Goal: Task Accomplishment & Management: Manage account settings

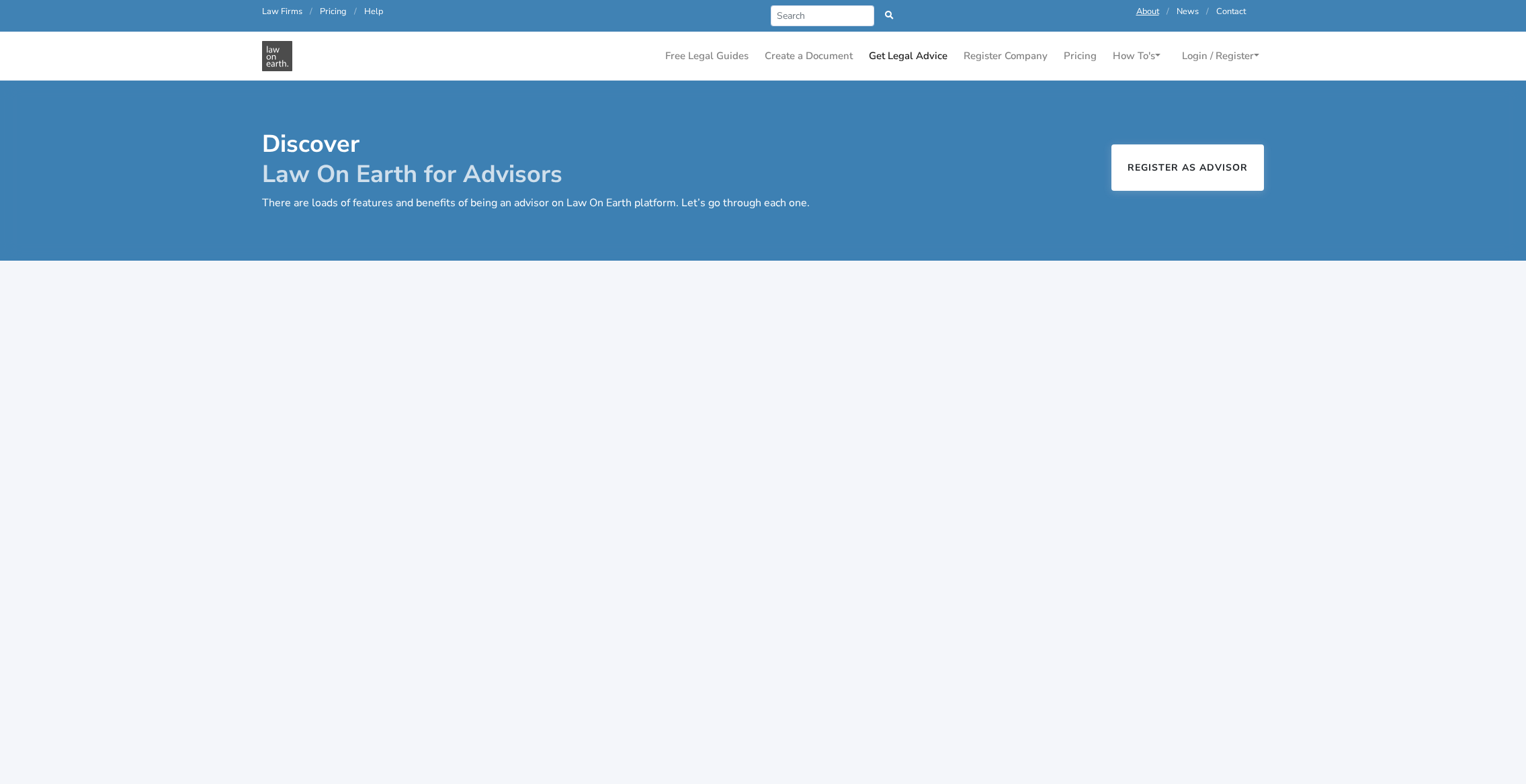
click at [1188, 164] on link "Register as Advisor" at bounding box center [1188, 168] width 153 height 47
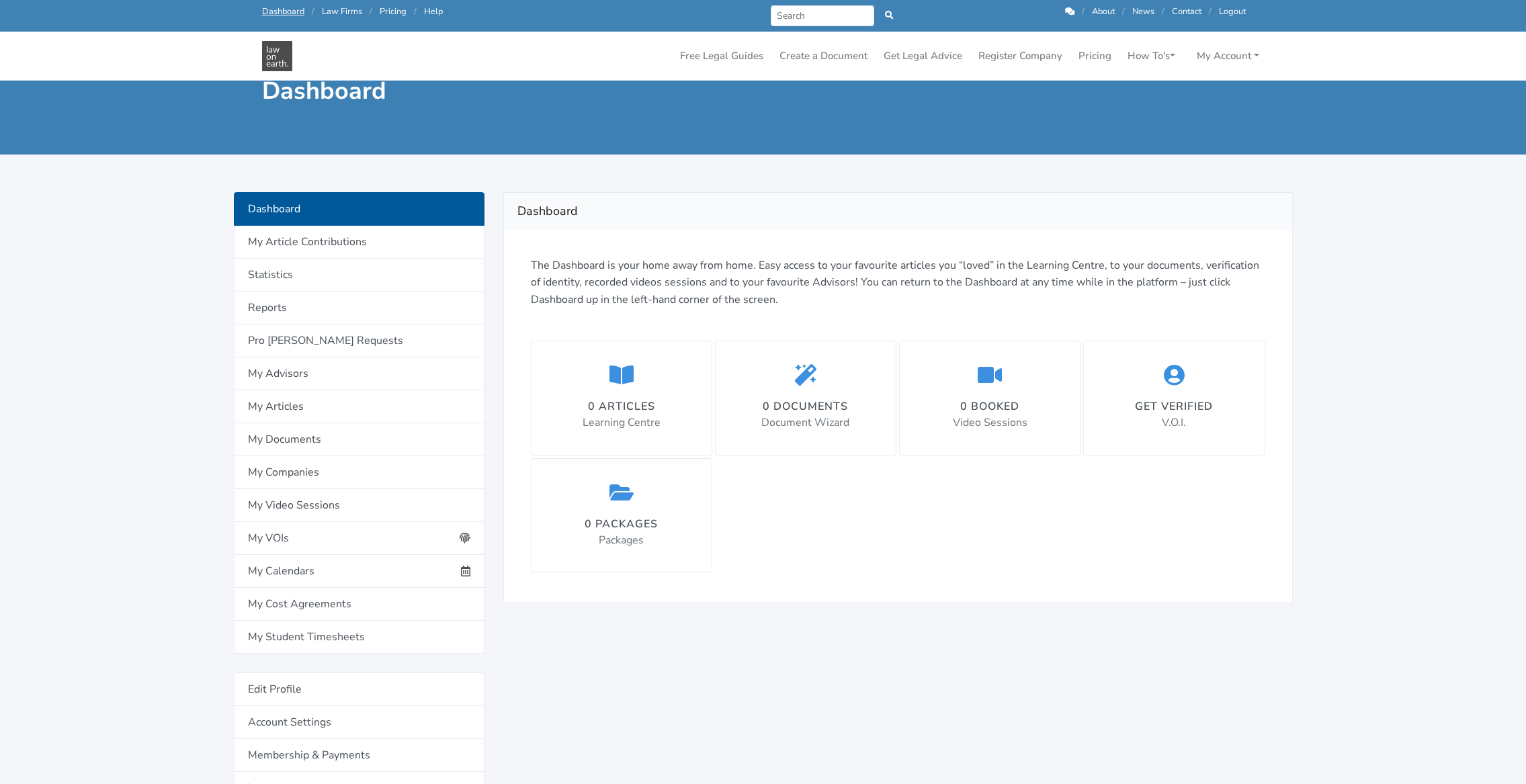
scroll to position [30, 0]
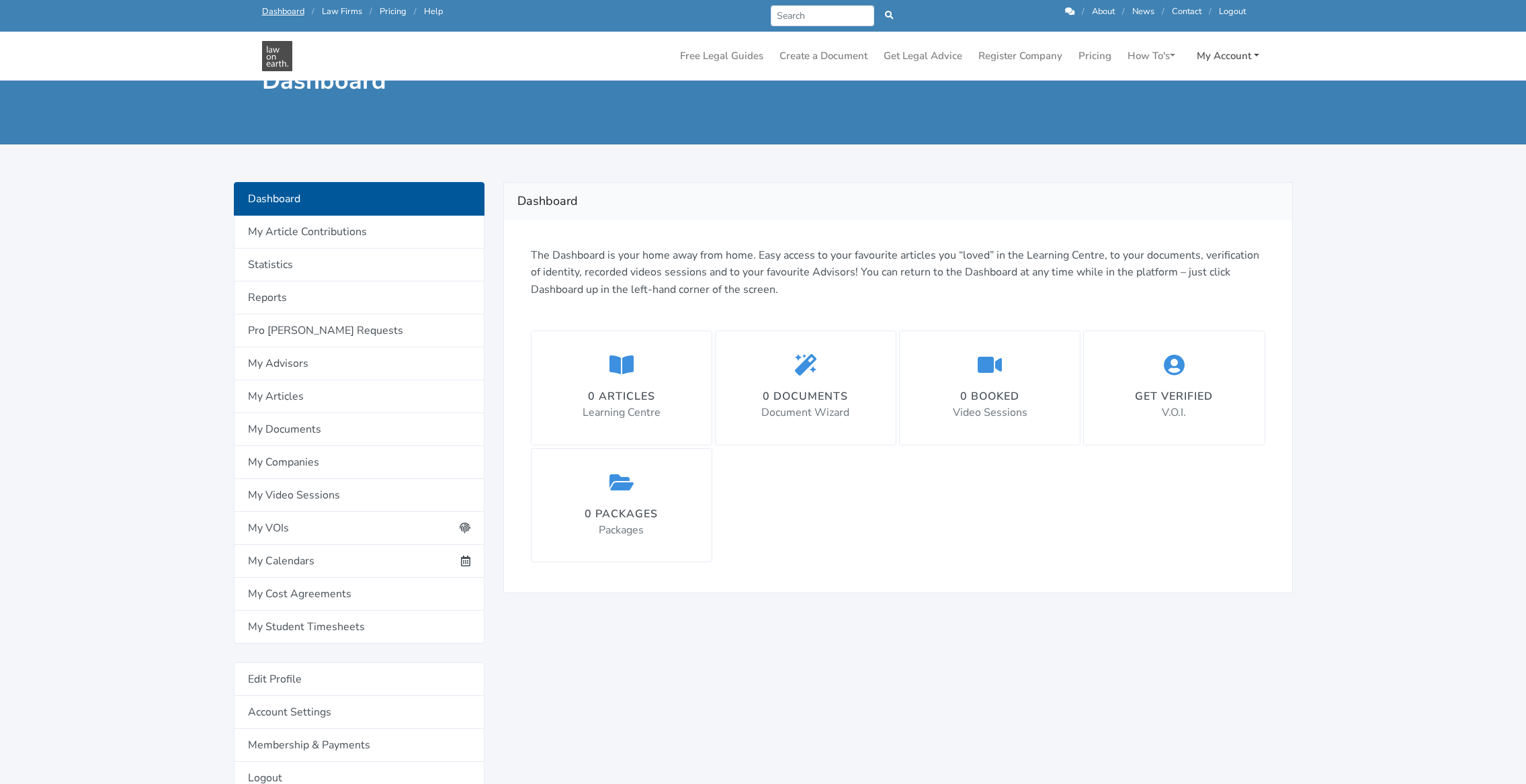
click at [1237, 58] on link "My Account" at bounding box center [1228, 56] width 73 height 27
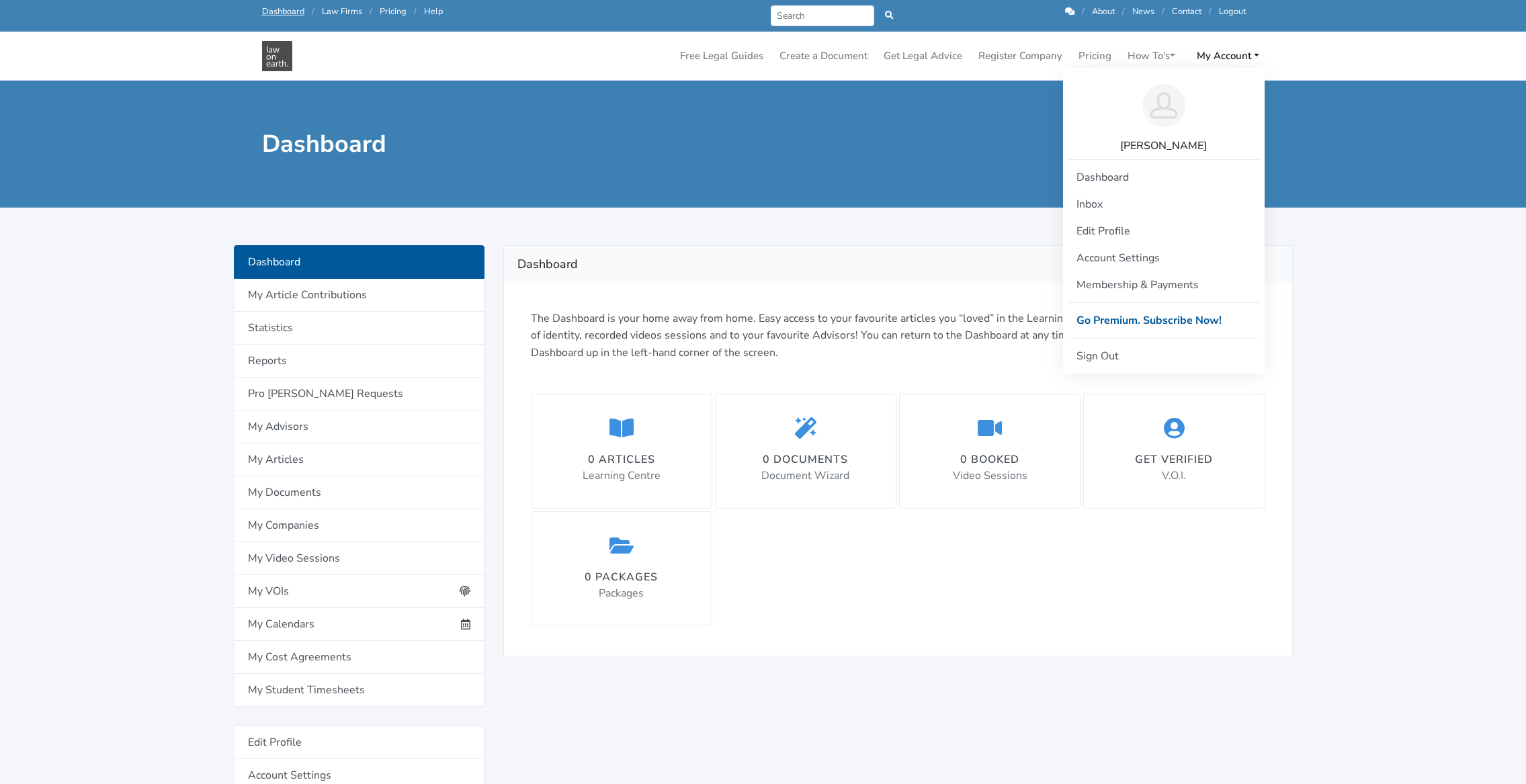
click at [758, 680] on div "Dashboard The Dashboard is your home away from home. Easy access to your favour…" at bounding box center [898, 620] width 808 height 751
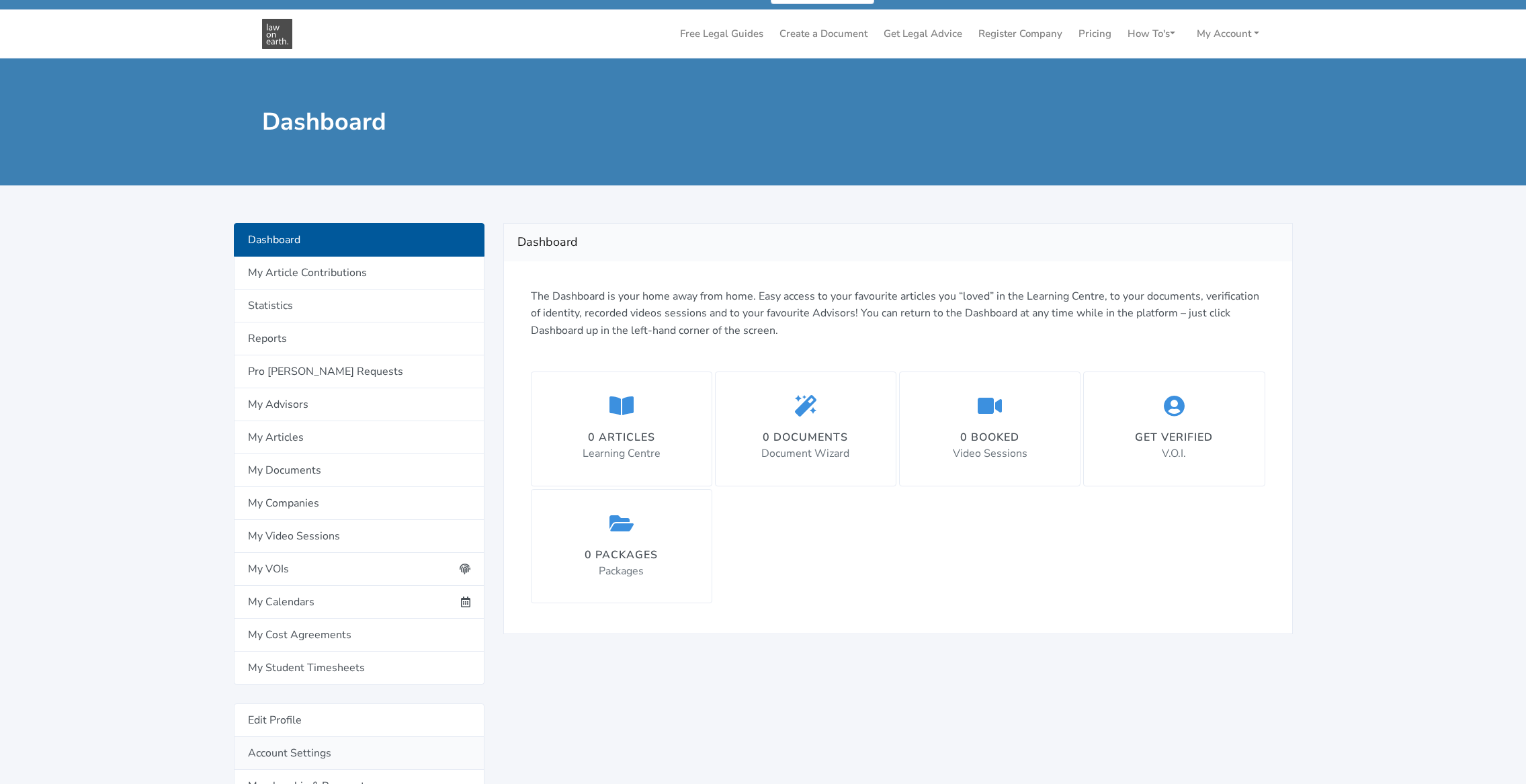
scroll to position [33, 0]
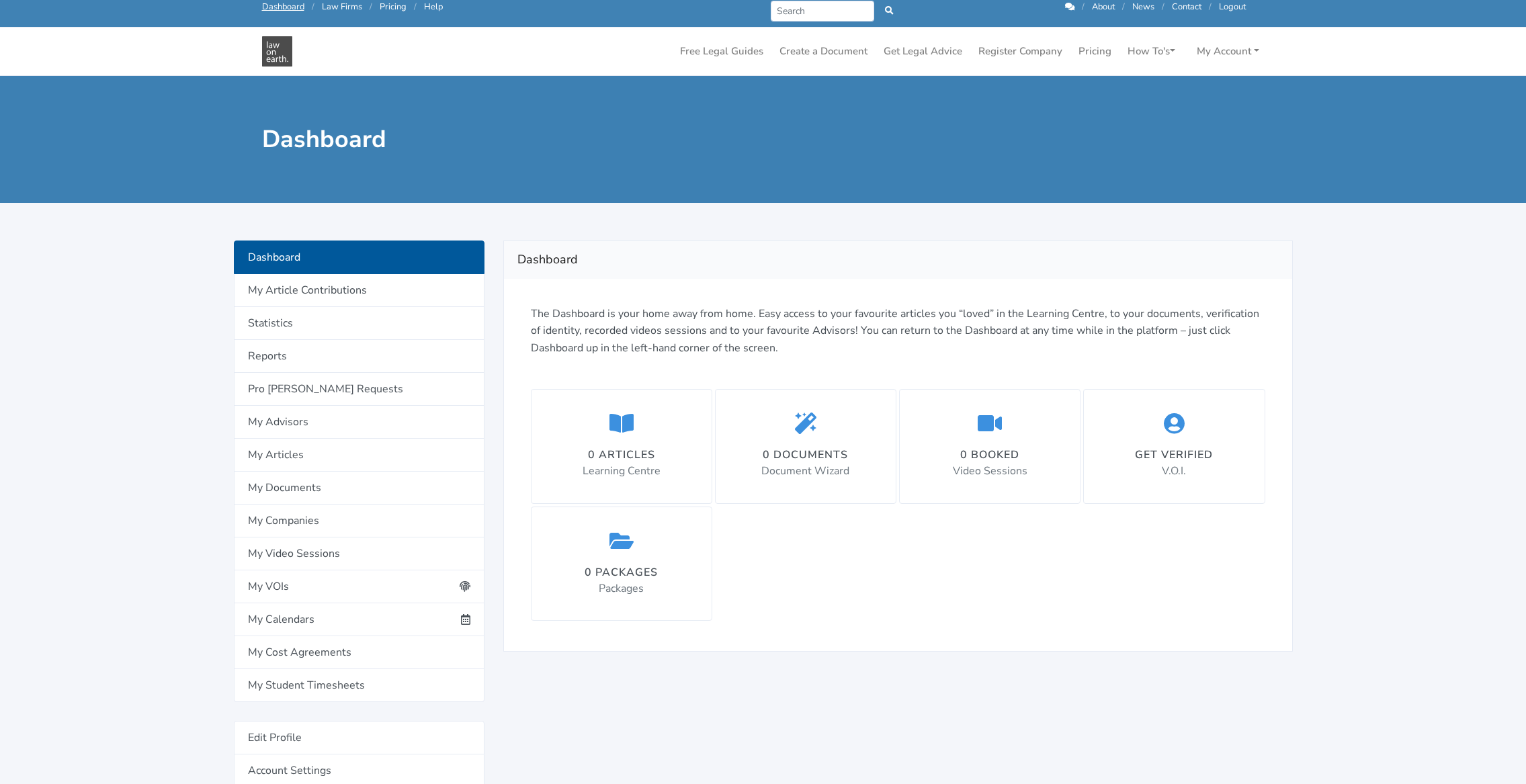
scroll to position [6, 0]
click at [1223, 49] on link "My Account" at bounding box center [1228, 50] width 73 height 27
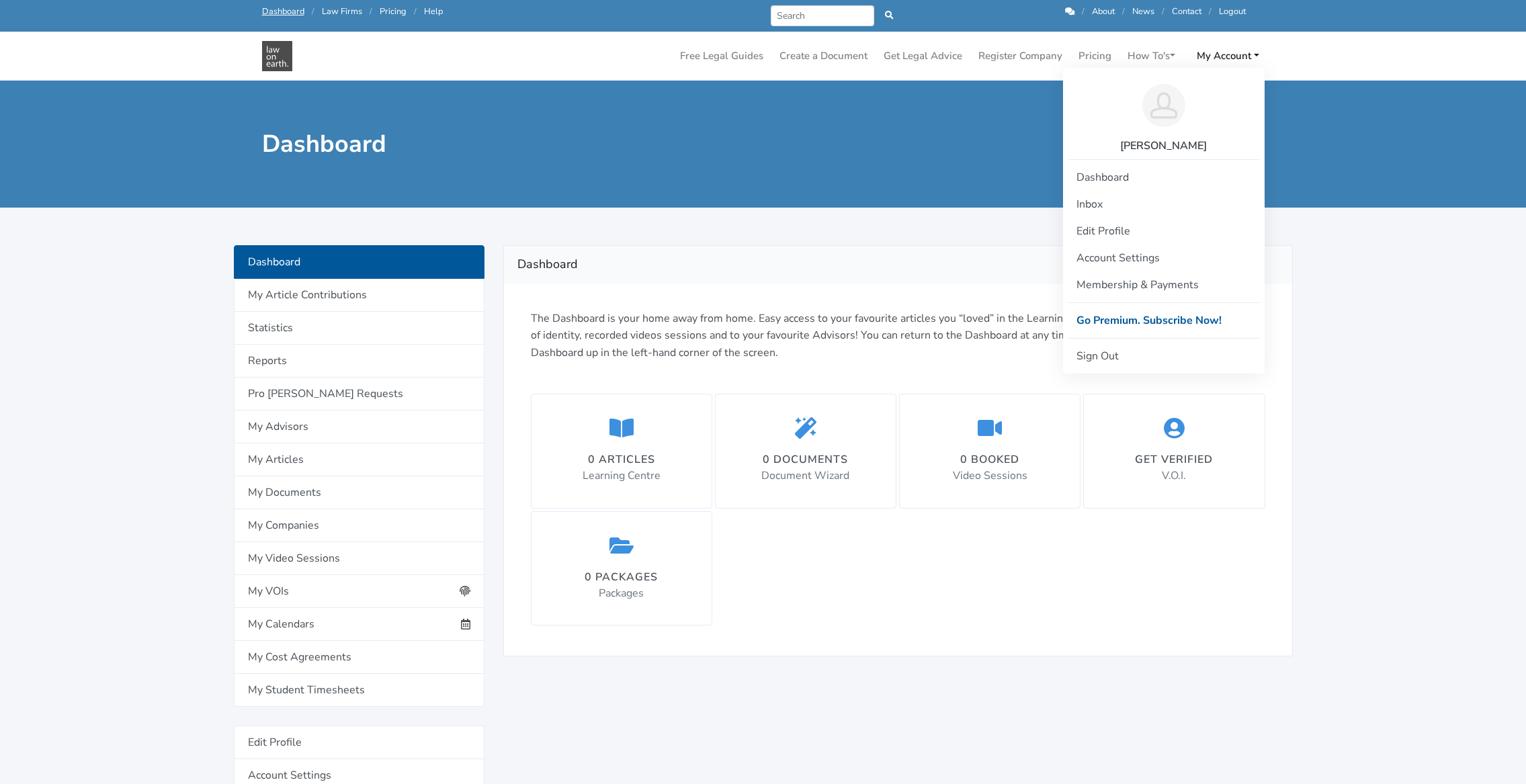
click at [1384, 338] on main "Dashboard 0 articles in Learning Centre 0 items in Document Wizard 0 booked Vid…" at bounding box center [763, 548] width 1526 height 935
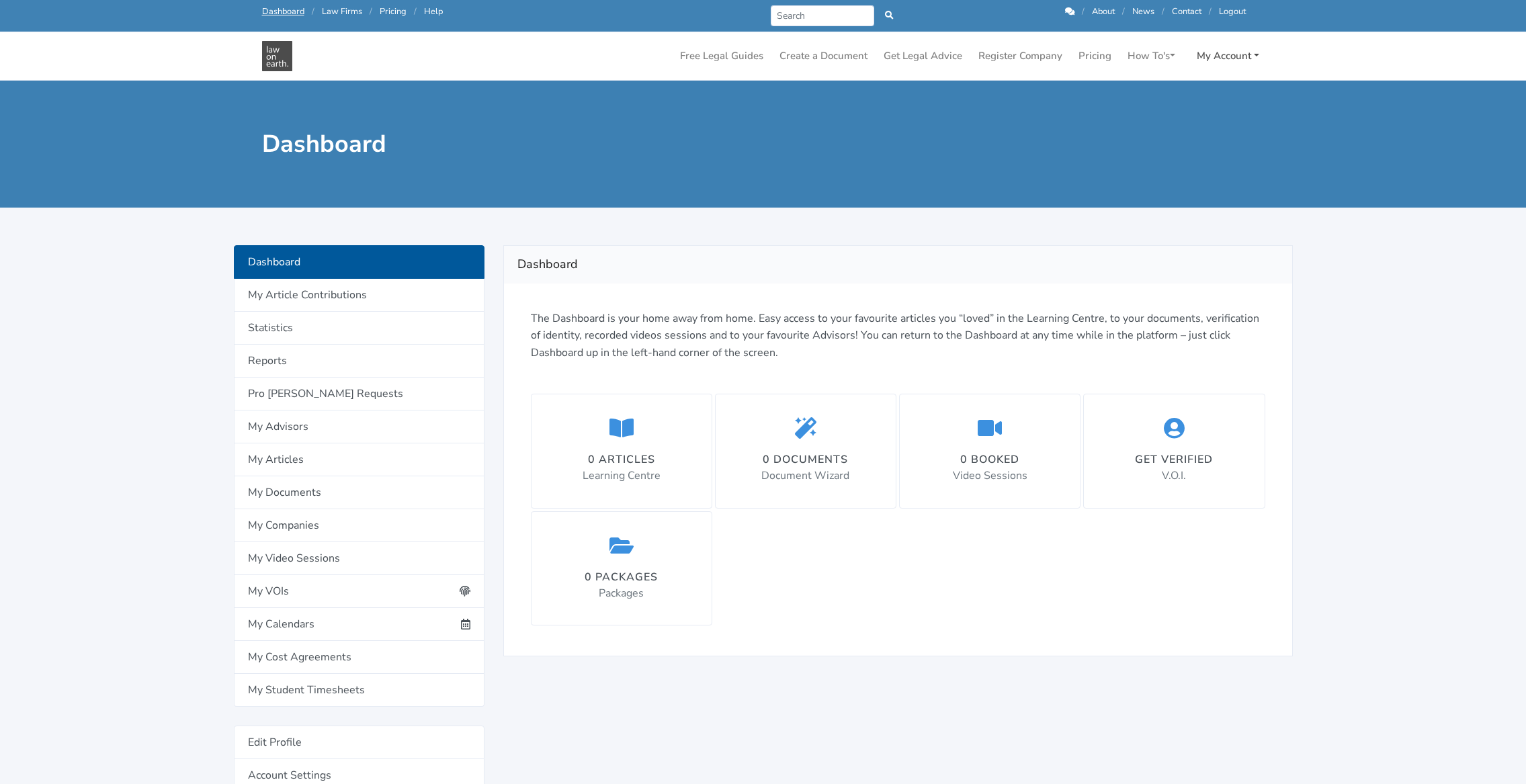
click at [1214, 51] on link "My Account" at bounding box center [1228, 56] width 73 height 27
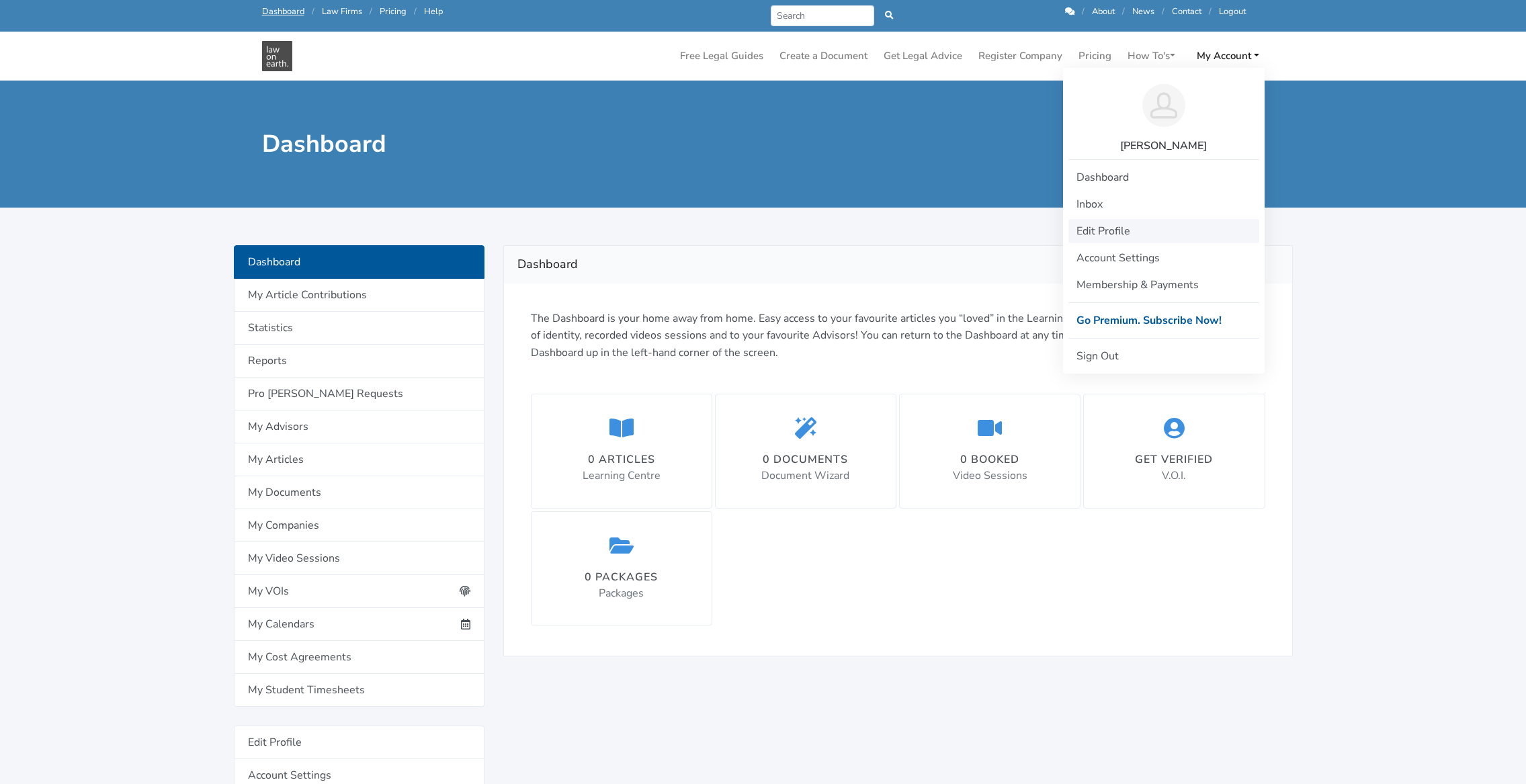
click at [1139, 224] on link "Edit Profile" at bounding box center [1164, 231] width 191 height 24
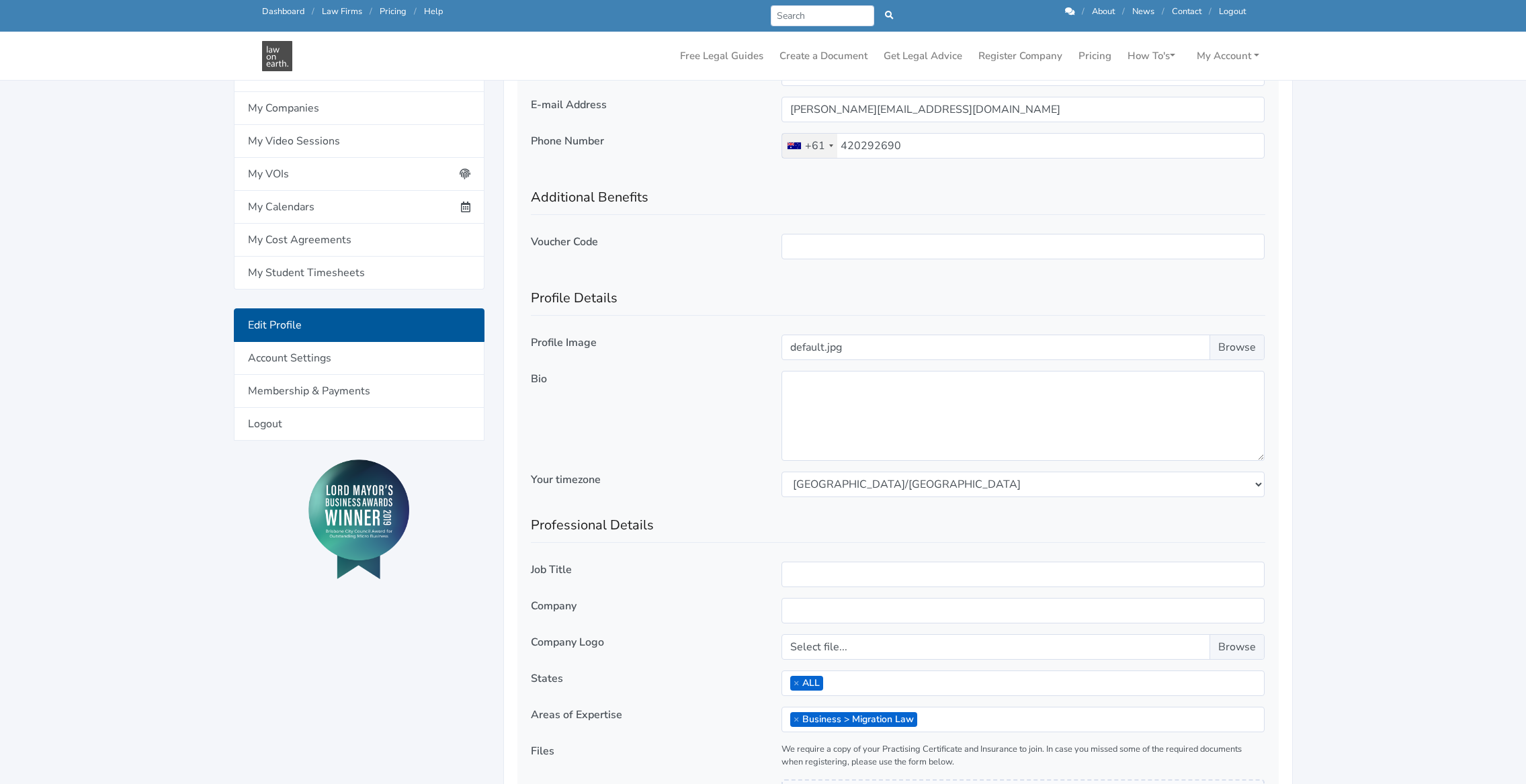
scroll to position [402, 0]
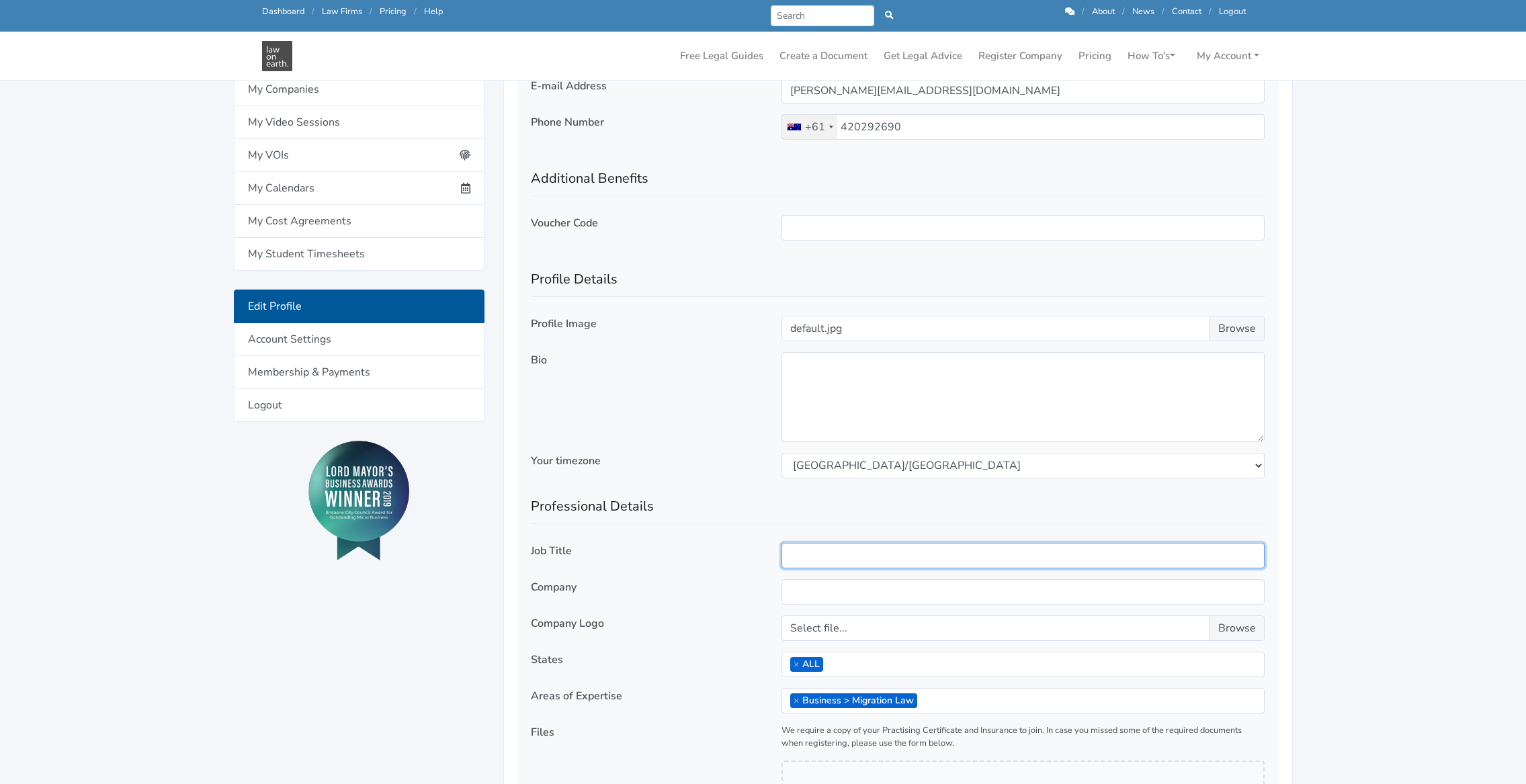
click at [885, 559] on input "text" at bounding box center [1023, 555] width 483 height 26
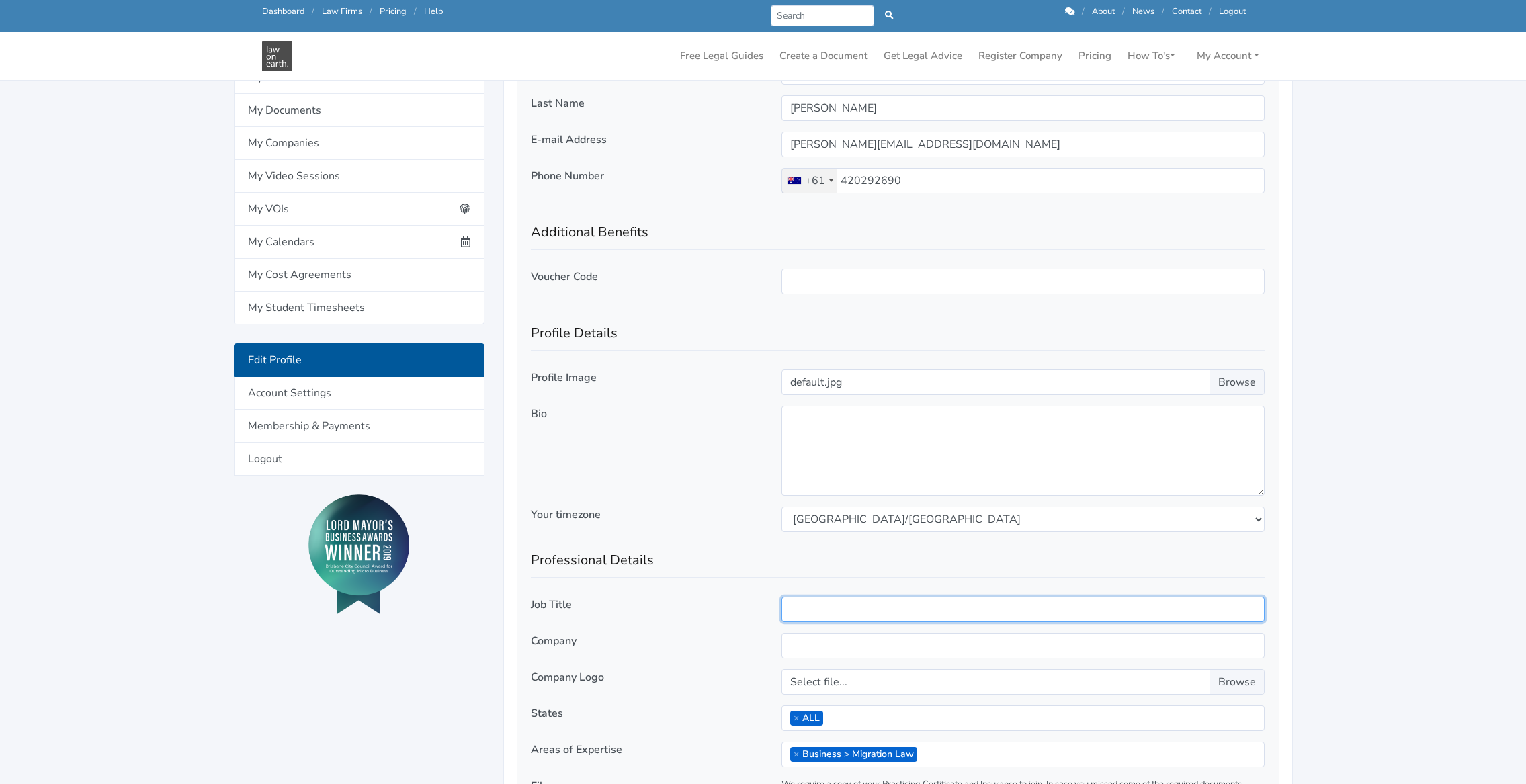
scroll to position [336, 0]
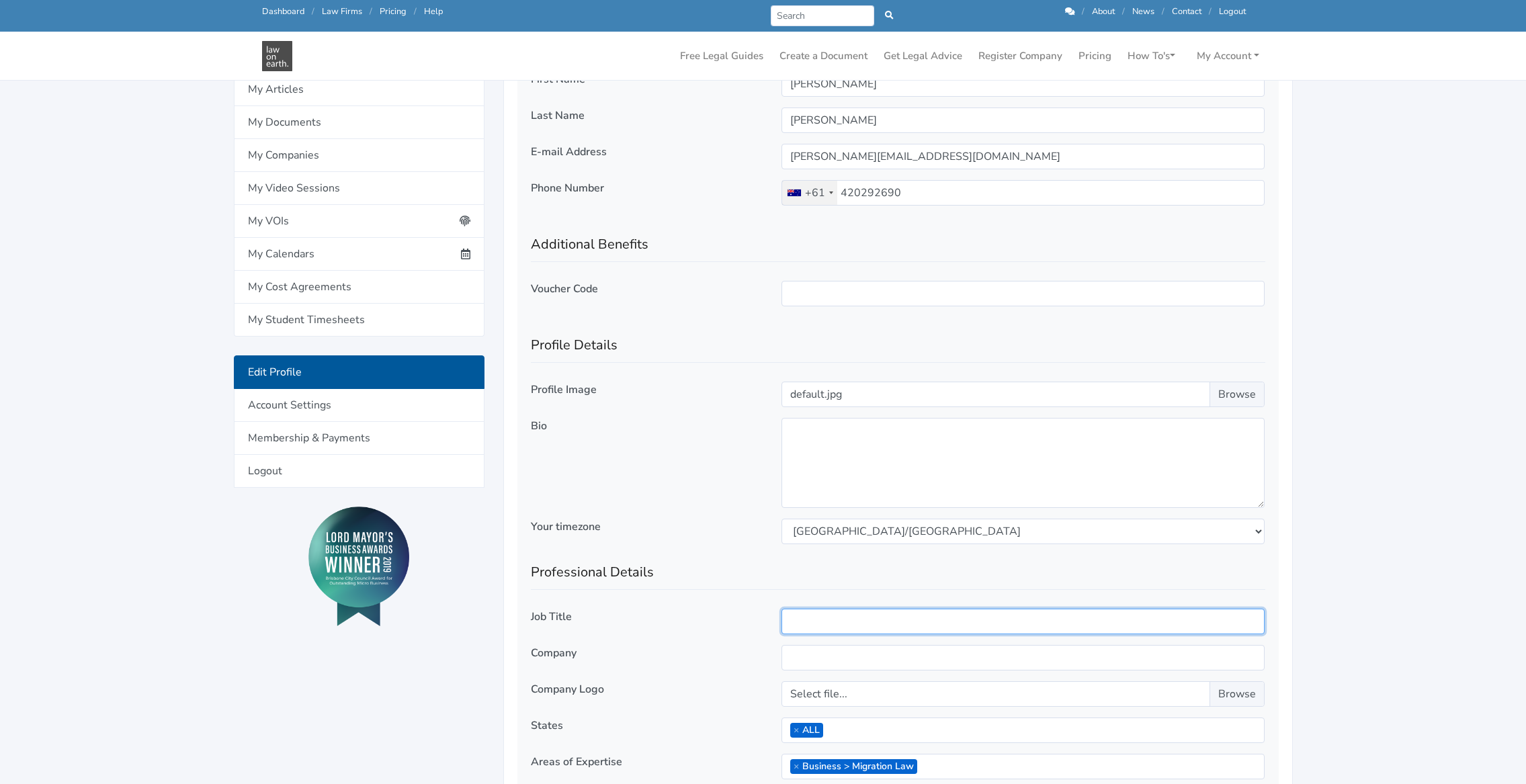
click at [858, 623] on input "text" at bounding box center [1023, 621] width 483 height 26
type input "Registered Migration Agent"
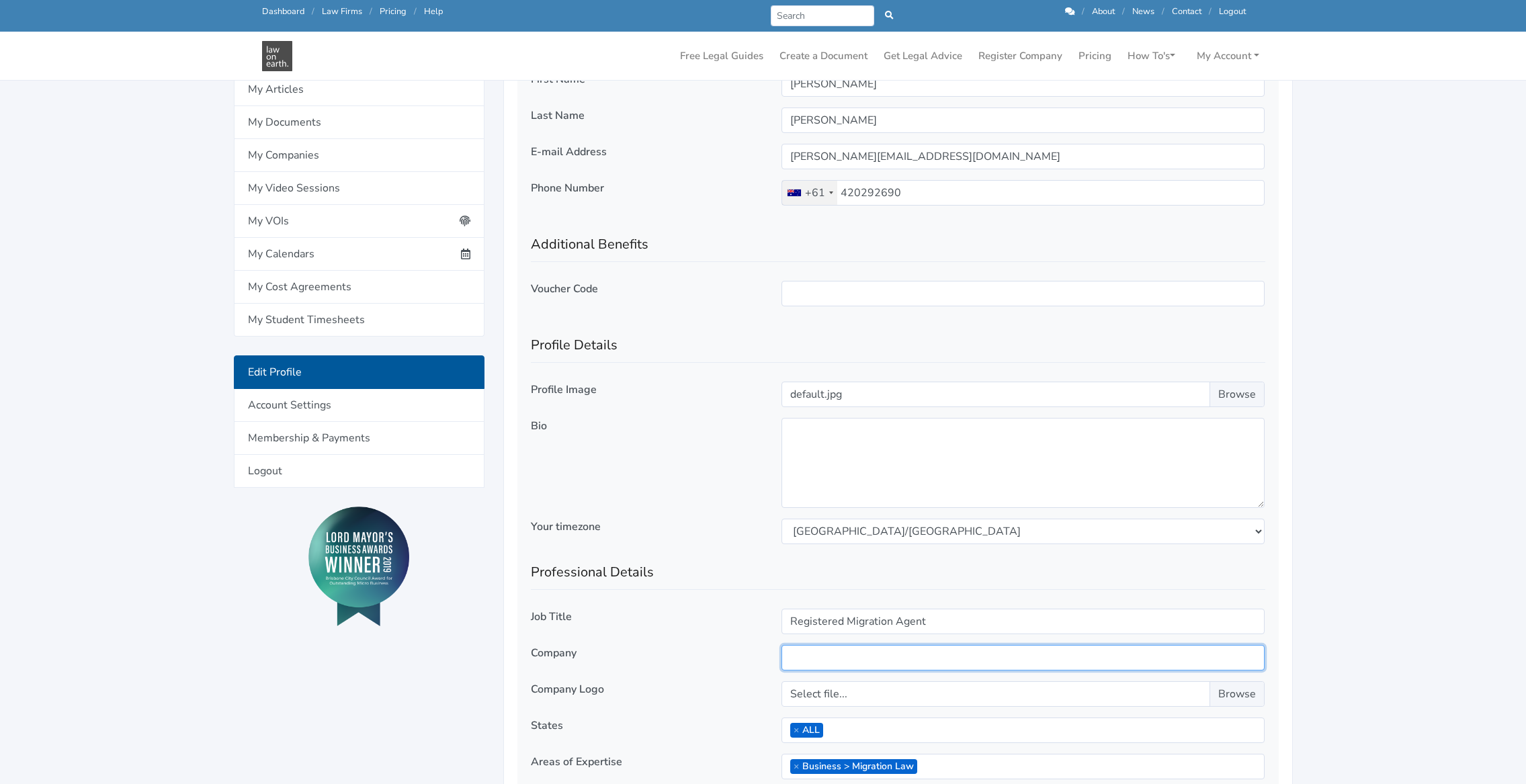
click at [907, 647] on input "text" at bounding box center [1023, 657] width 483 height 26
type input "i"
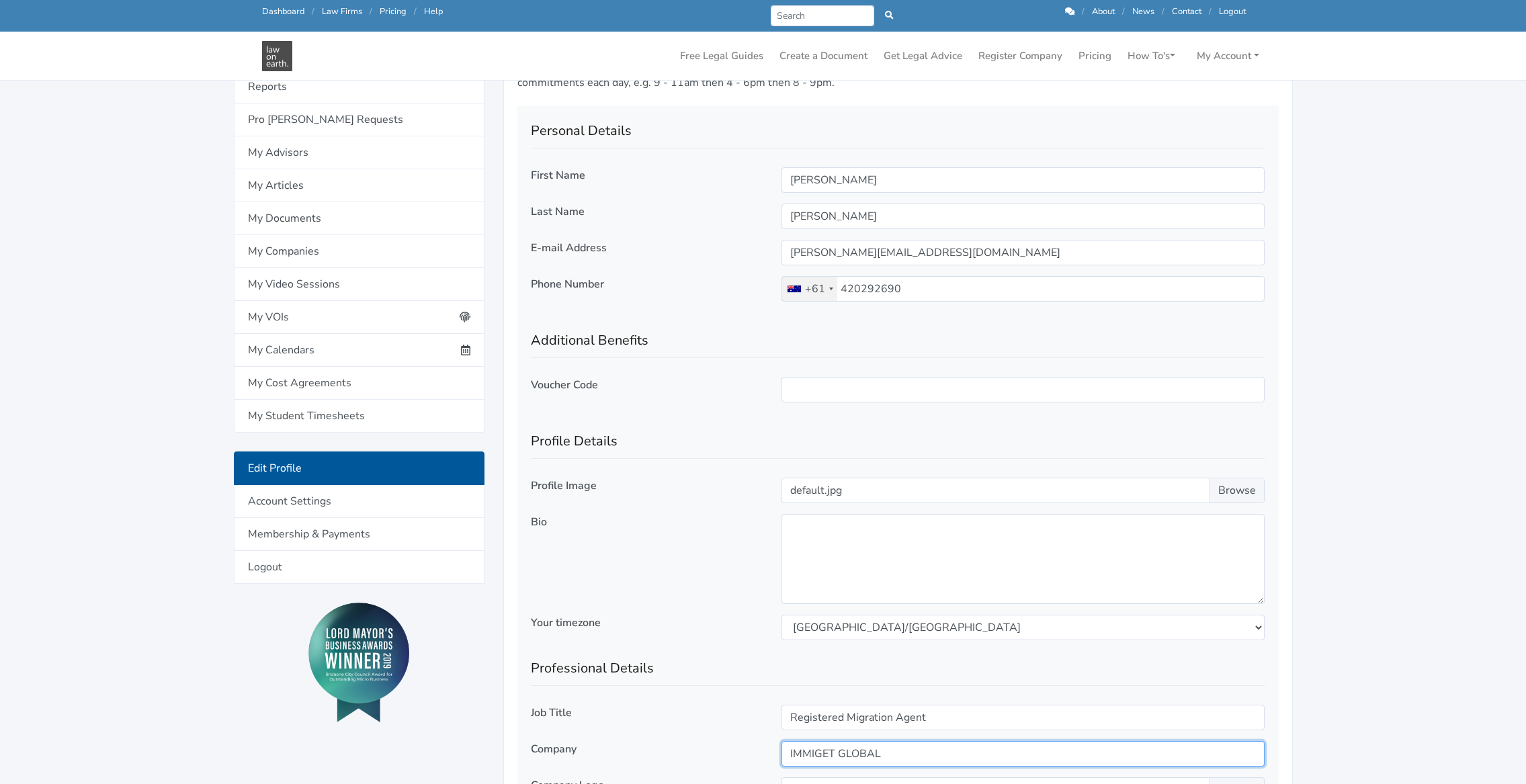
scroll to position [222, 0]
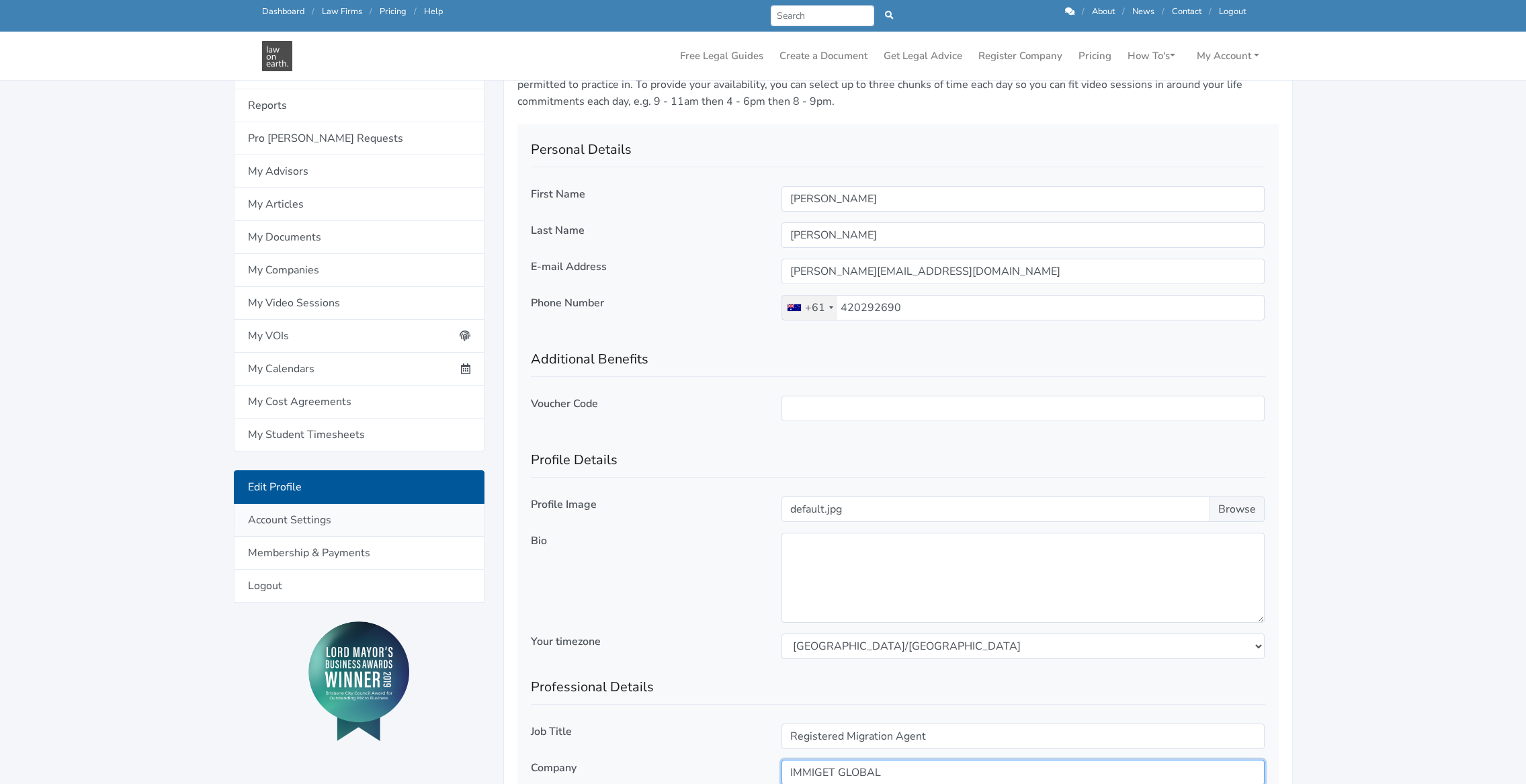
type input "IMMIGET GLOBAL"
click at [311, 513] on link "Account Settings" at bounding box center [358, 520] width 251 height 33
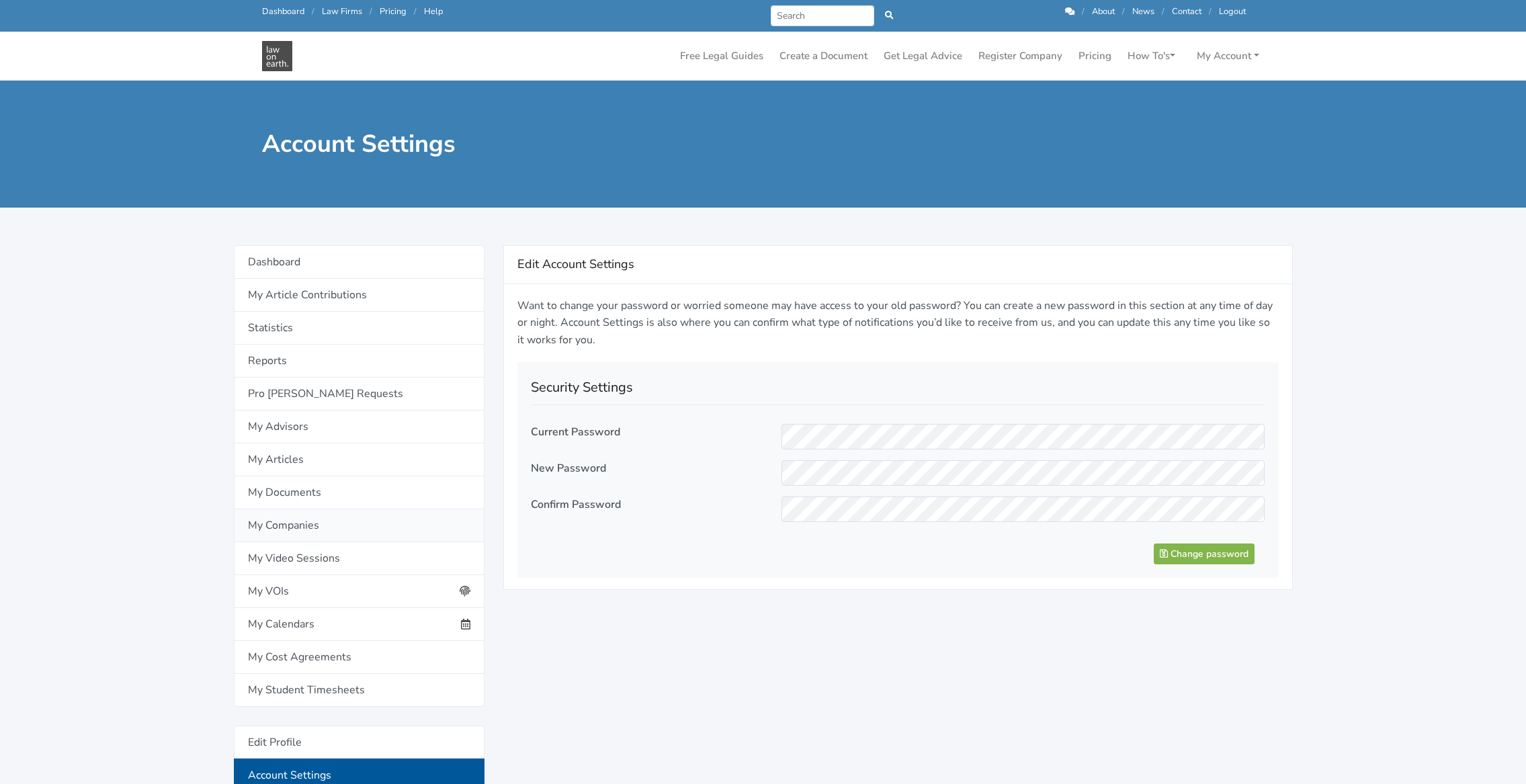
scroll to position [3, 0]
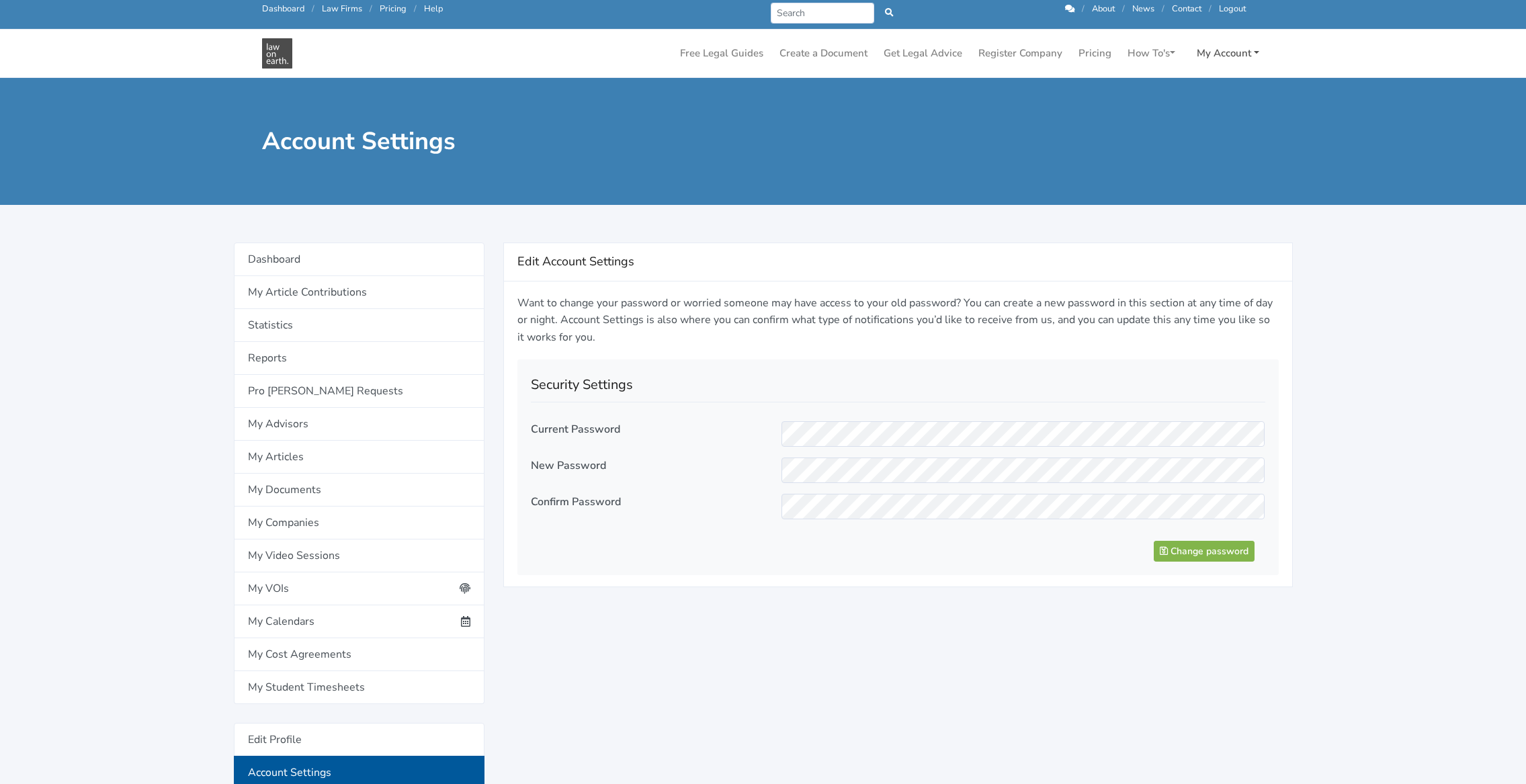
click at [1239, 56] on link "My Account" at bounding box center [1228, 53] width 73 height 27
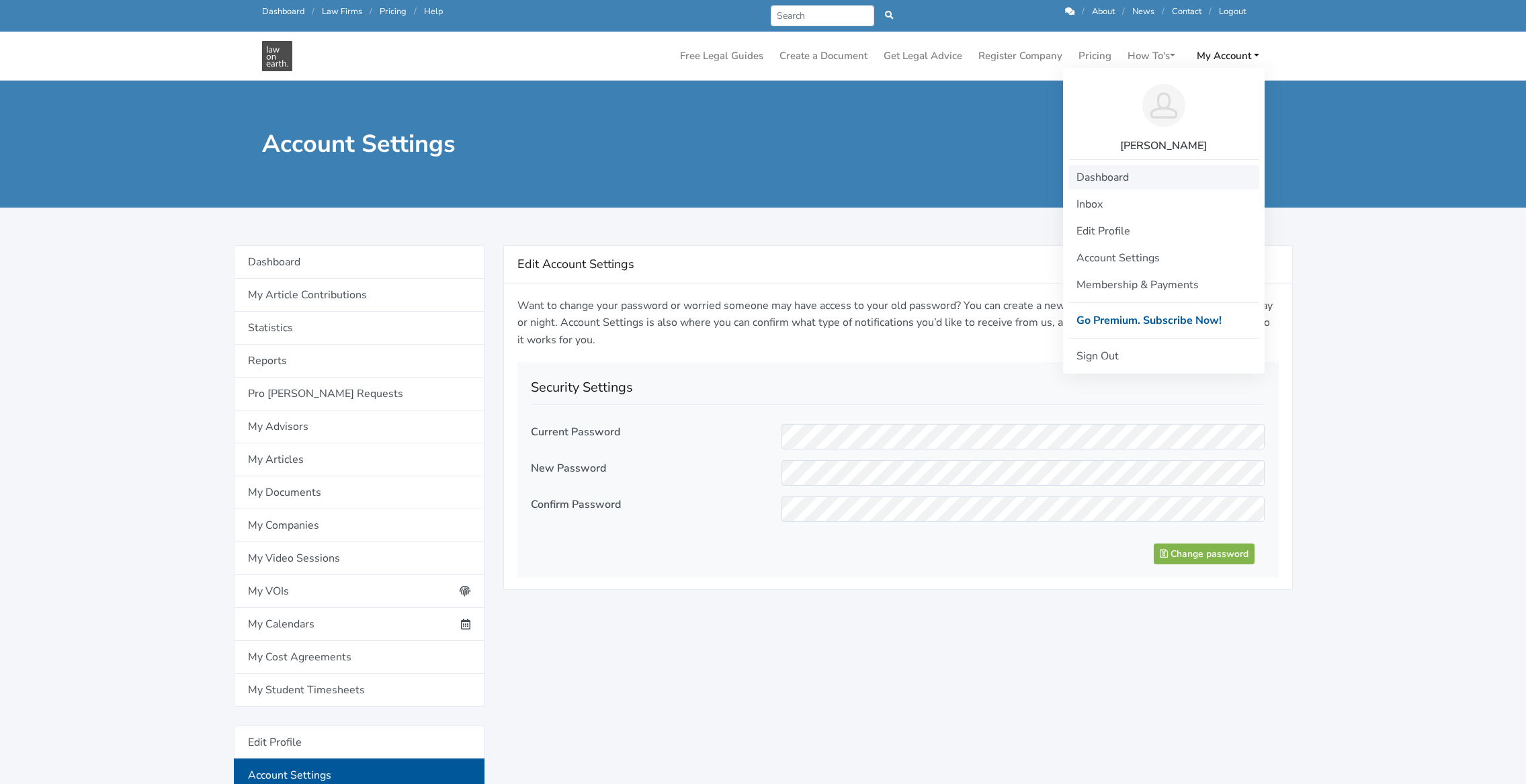
click at [1129, 172] on link "Dashboard" at bounding box center [1164, 176] width 191 height 24
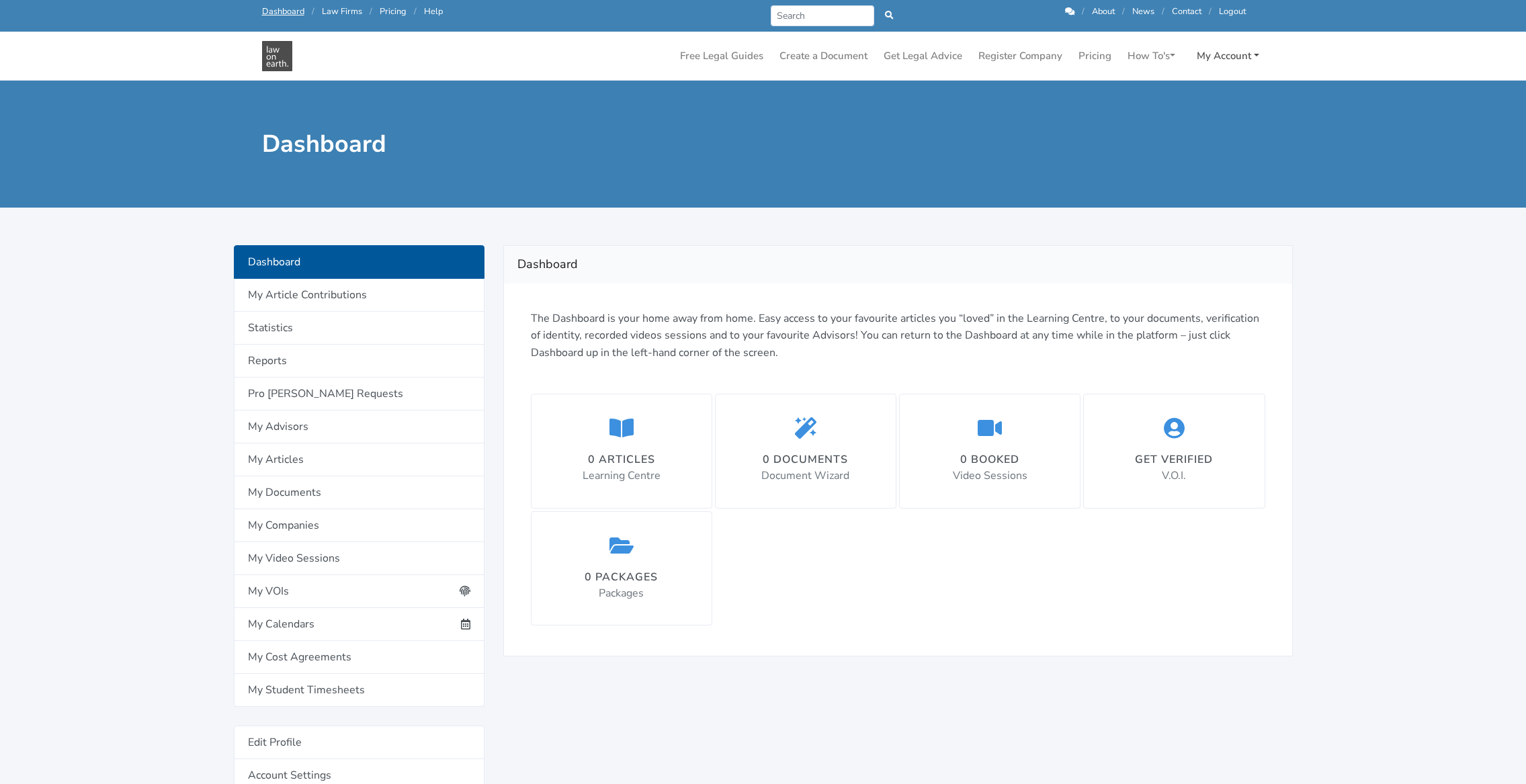
click at [1238, 51] on link "My Account" at bounding box center [1228, 56] width 73 height 27
